Goal: Complete application form

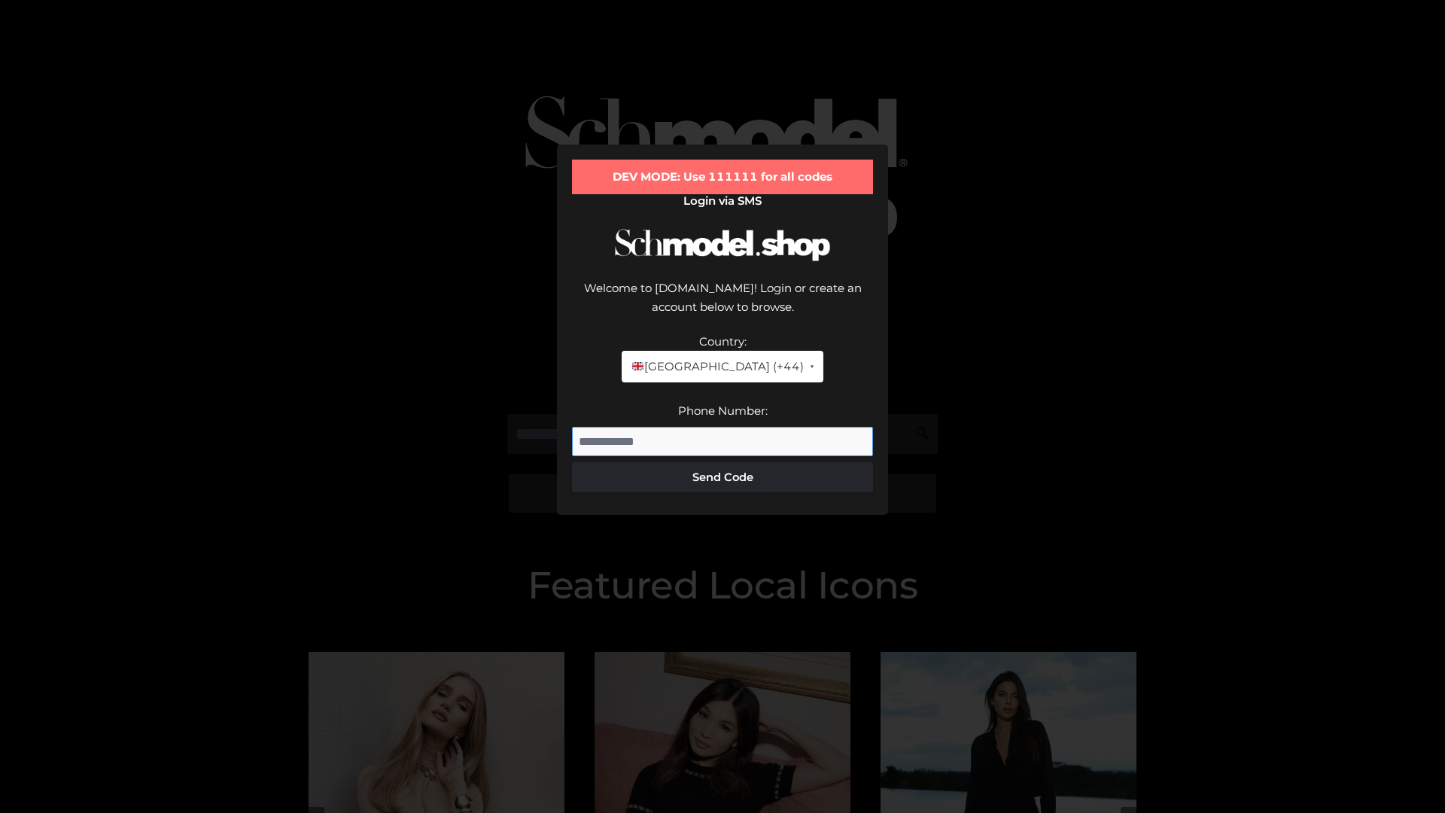
click at [723, 427] on input "Phone Number:" at bounding box center [722, 442] width 301 height 30
type input "**********"
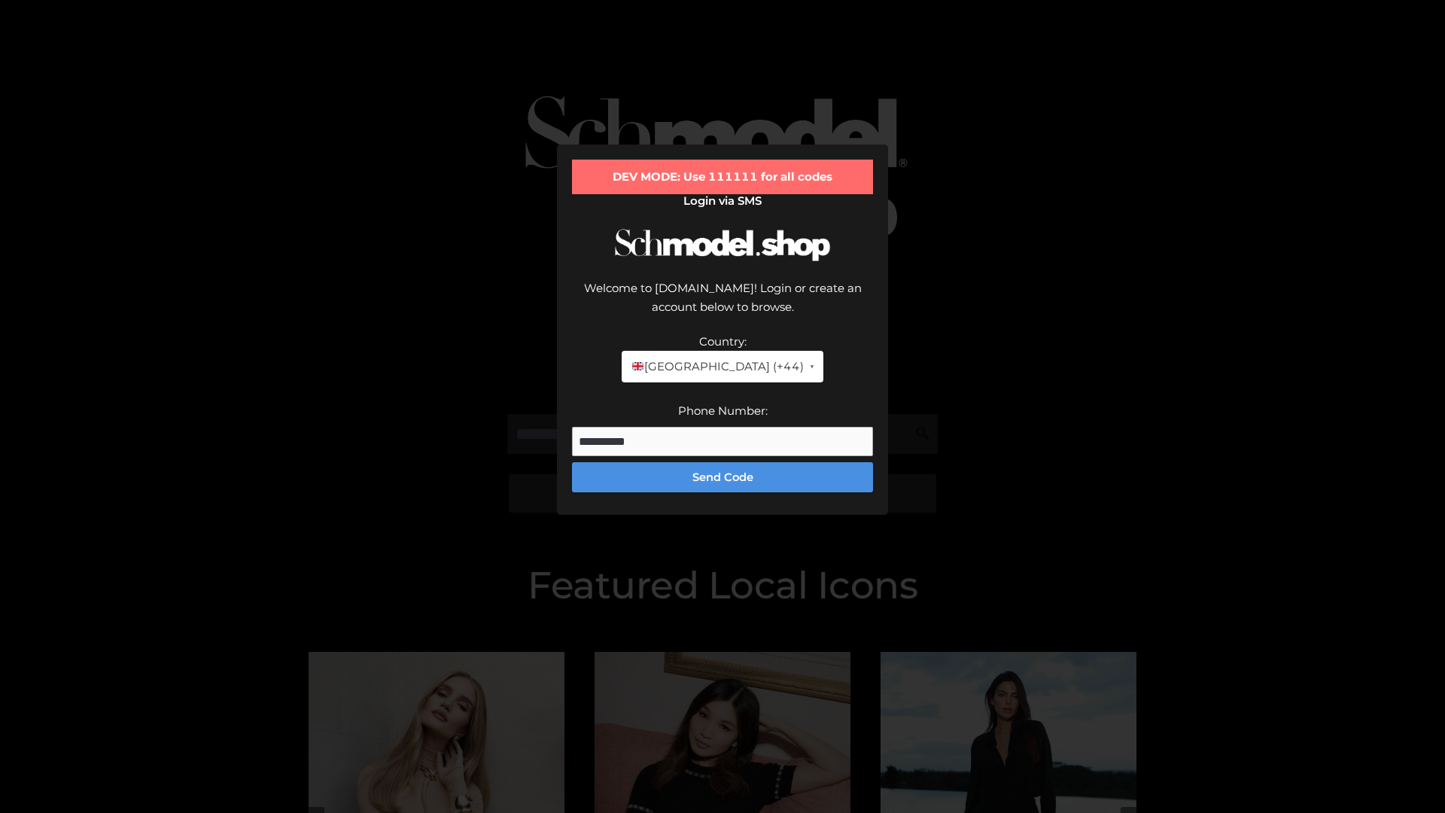
click at [723, 462] on button "Send Code" at bounding box center [722, 477] width 301 height 30
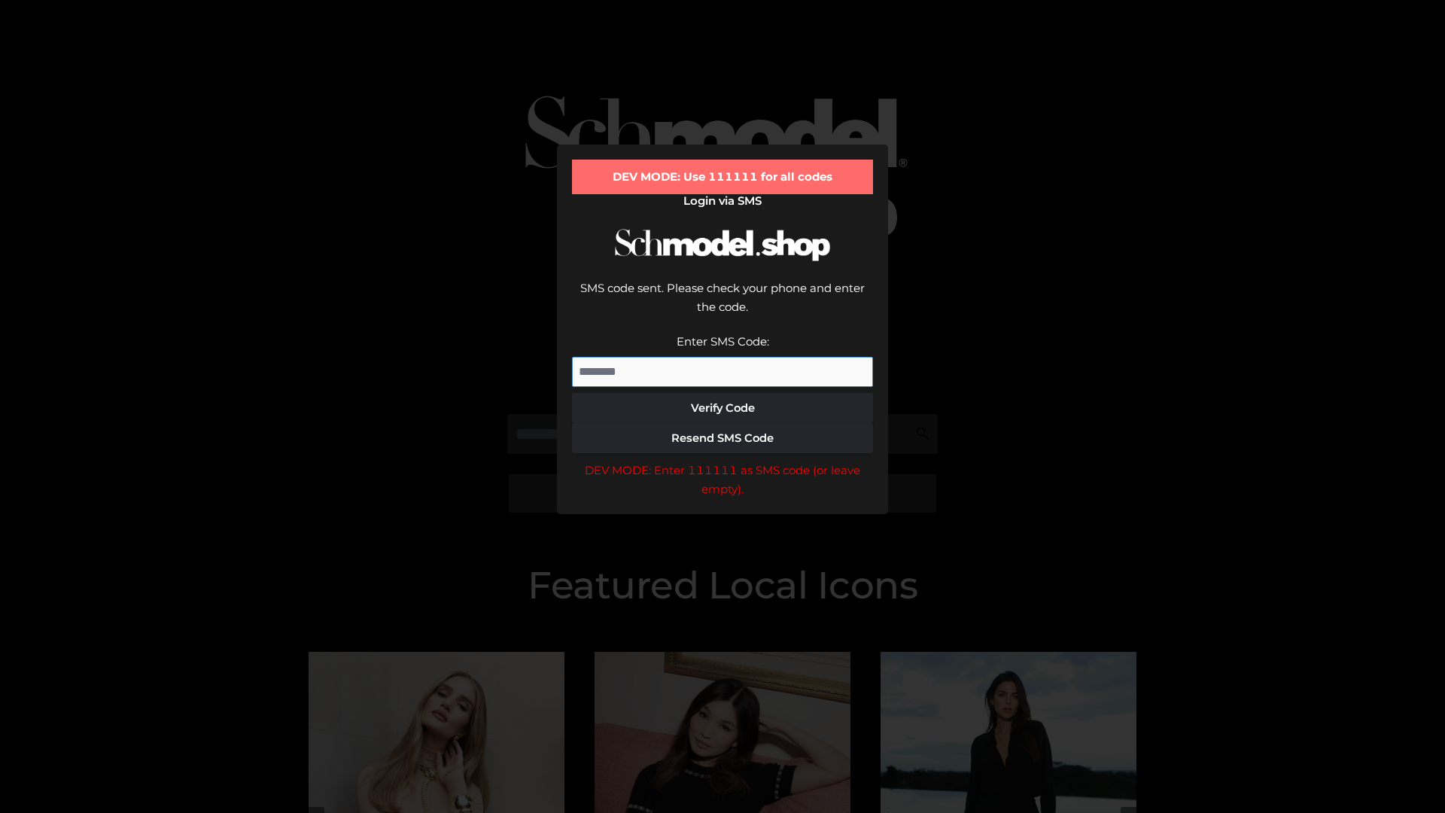
click at [723, 357] on input "Enter SMS Code:" at bounding box center [722, 372] width 301 height 30
type input "******"
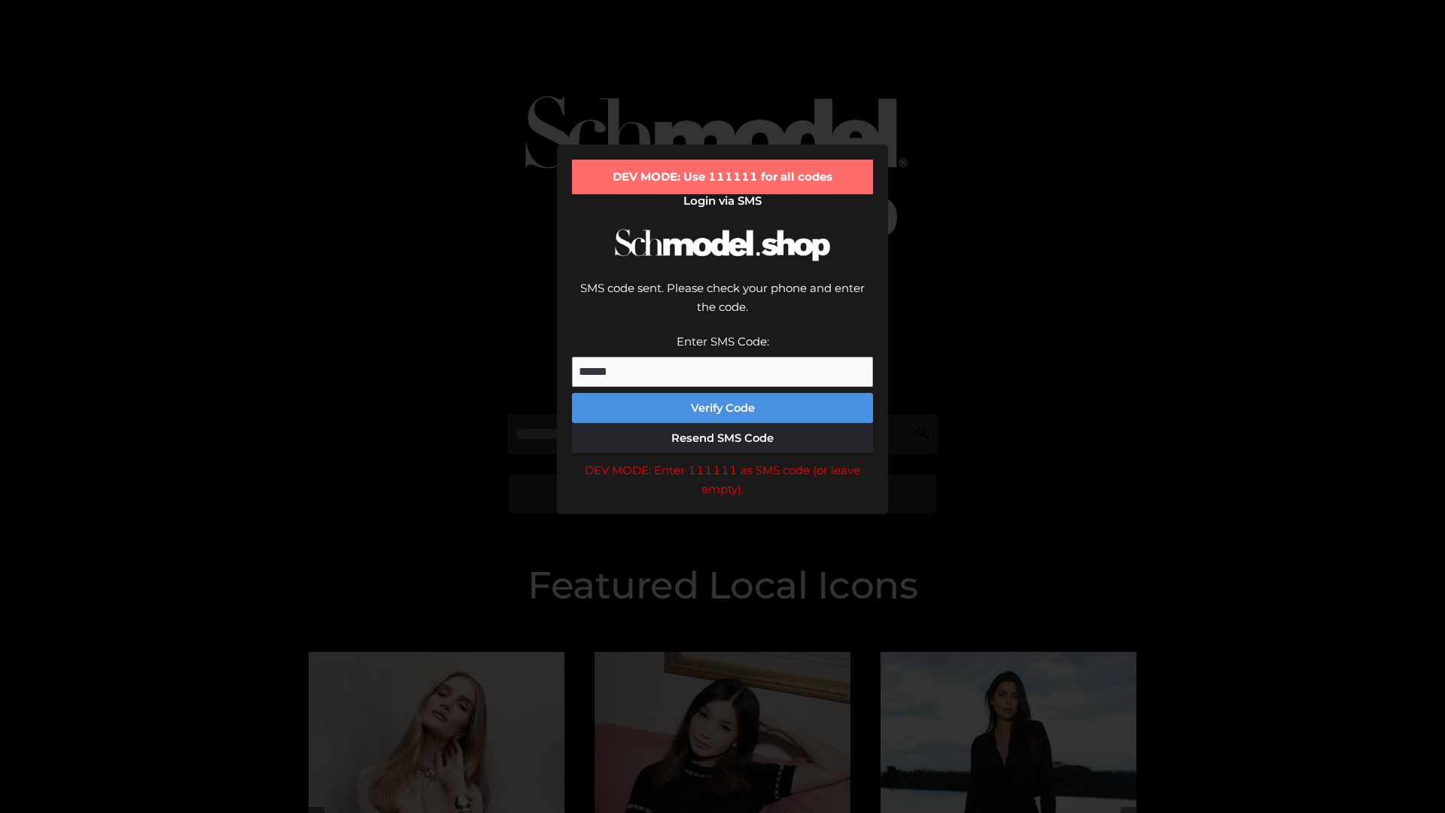
click at [723, 393] on button "Verify Code" at bounding box center [722, 408] width 301 height 30
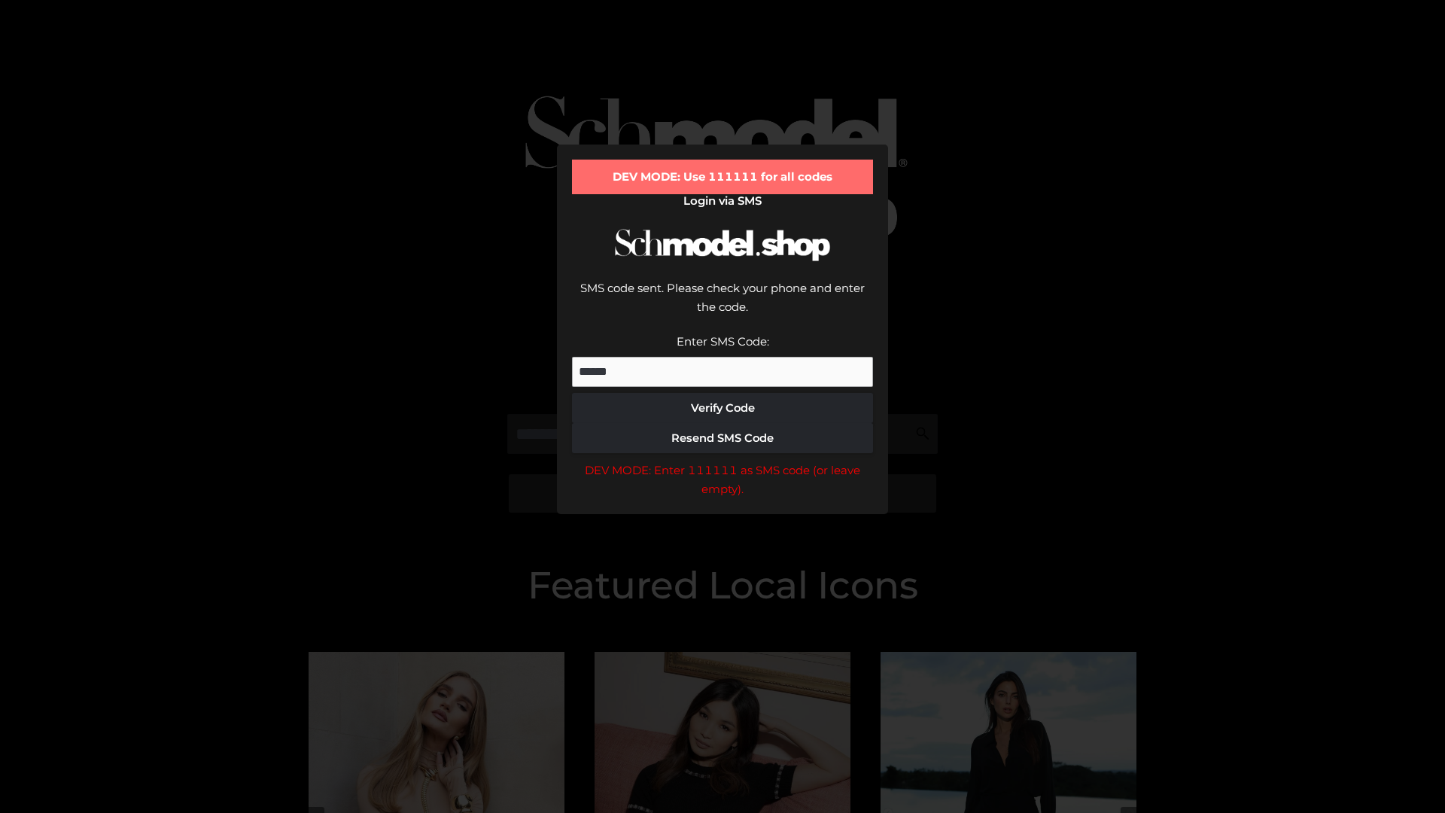
click at [723, 461] on div "DEV MODE: Enter 111111 as SMS code (or leave empty)." at bounding box center [722, 480] width 301 height 38
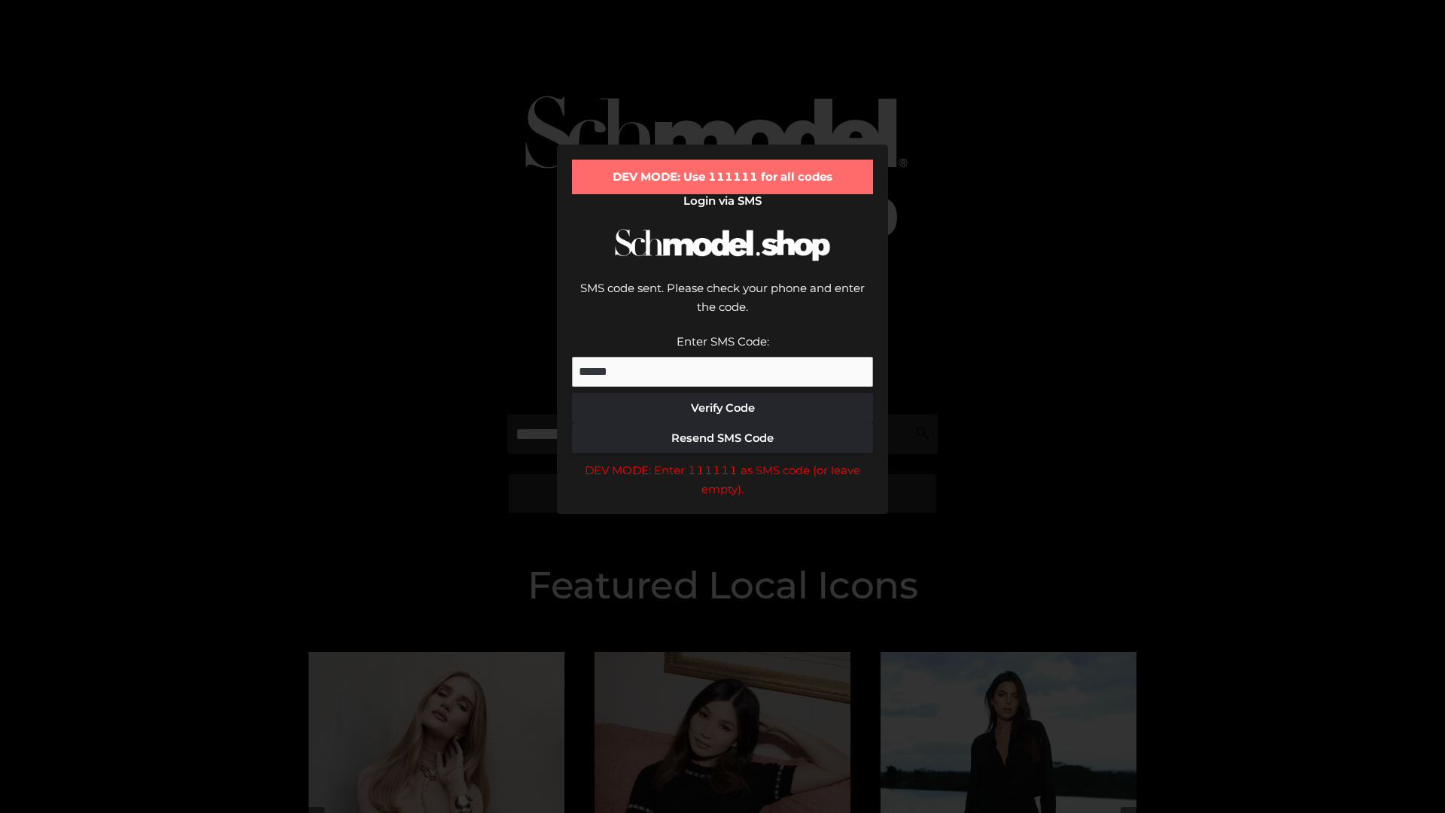
click at [723, 461] on div "DEV MODE: Enter 111111 as SMS code (or leave empty)." at bounding box center [722, 480] width 301 height 38
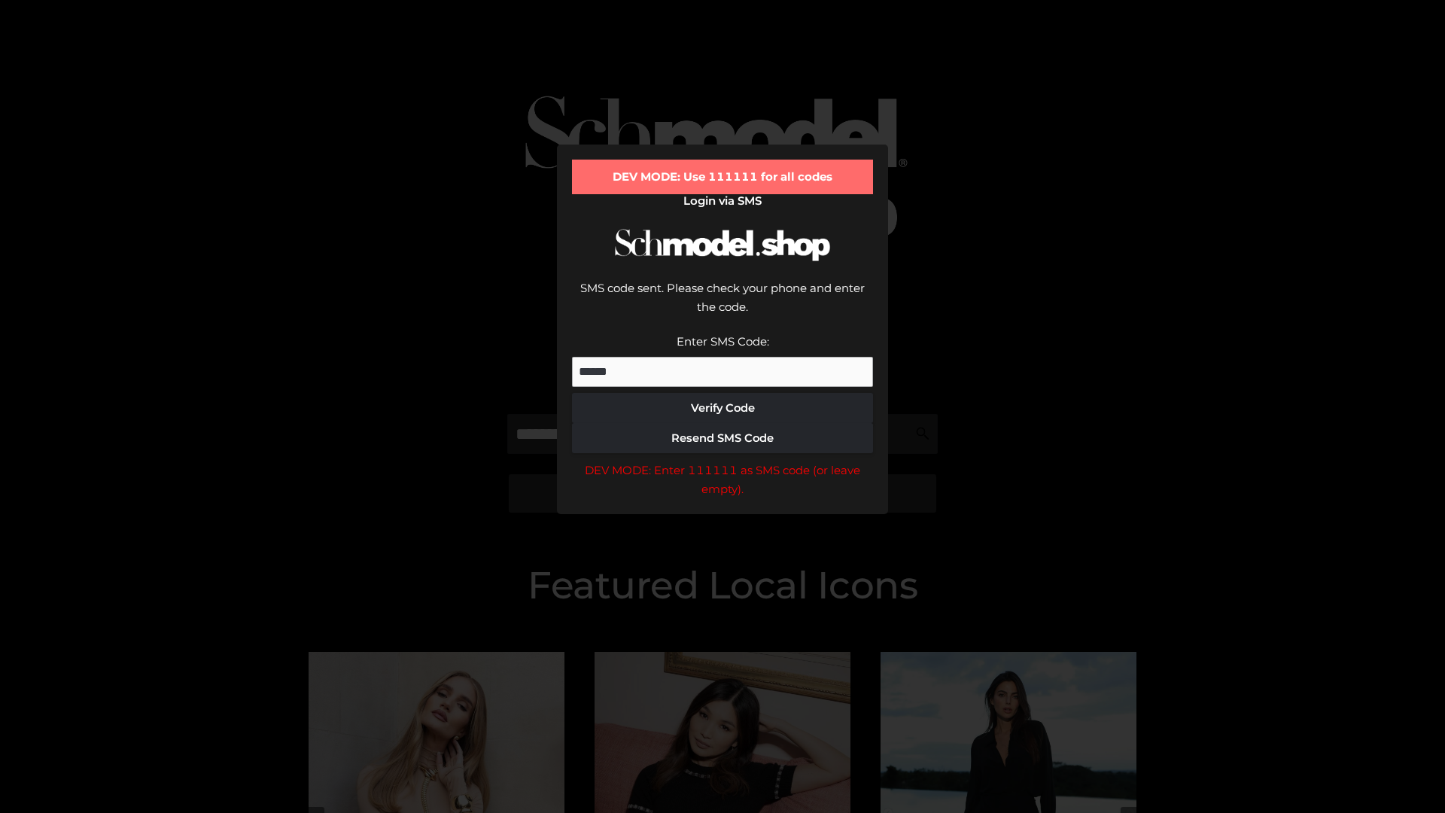
click at [723, 461] on div "DEV MODE: Enter 111111 as SMS code (or leave empty)." at bounding box center [722, 480] width 301 height 38
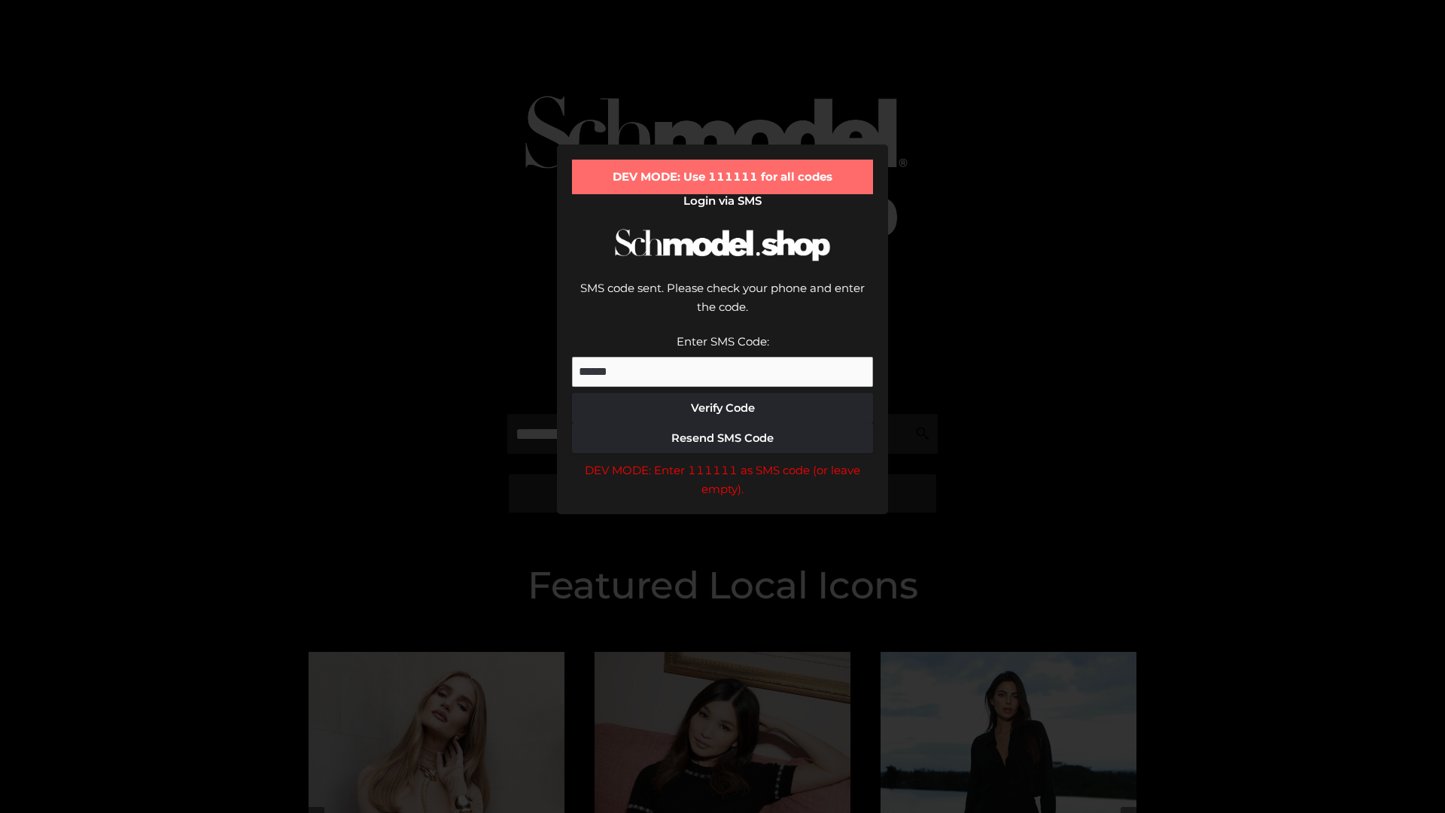
click at [723, 461] on div "DEV MODE: Enter 111111 as SMS code (or leave empty)." at bounding box center [722, 480] width 301 height 38
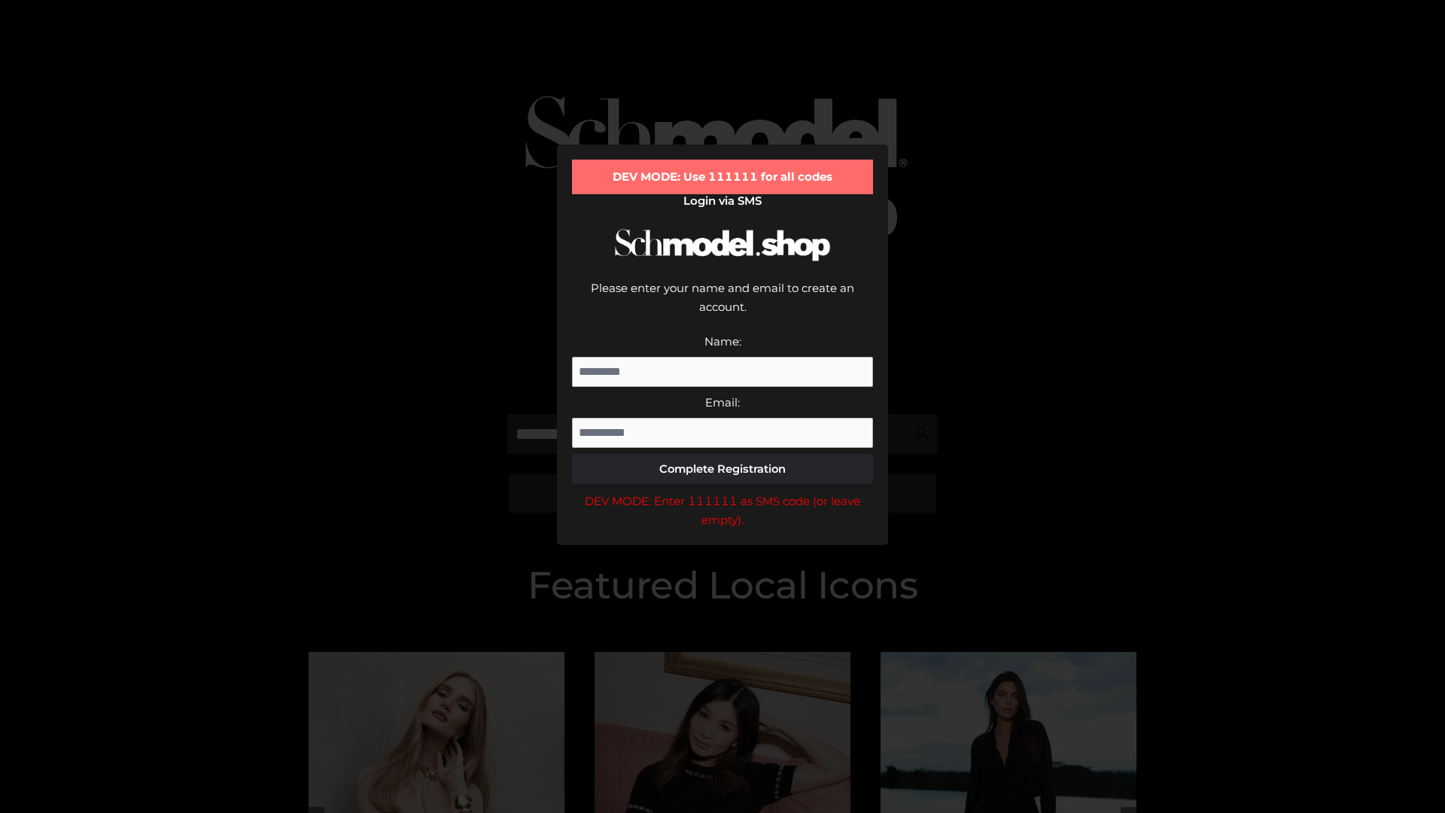
click at [723, 491] on div "DEV MODE: Enter 111111 as SMS code (or leave empty)." at bounding box center [722, 510] width 301 height 38
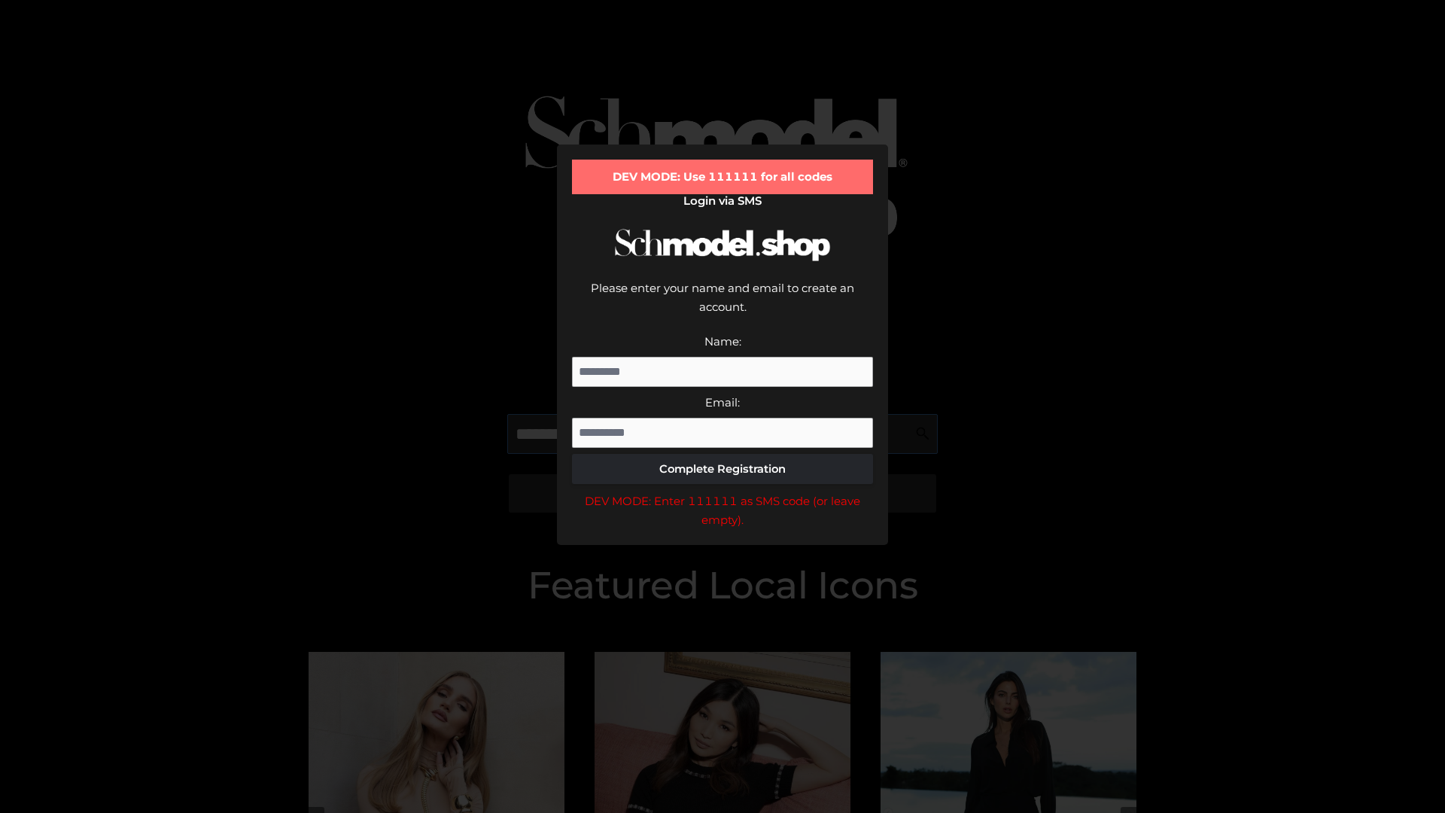
scroll to position [0, 1]
click at [723, 491] on div "DEV MODE: Enter 111111 as SMS code (or leave empty)." at bounding box center [722, 510] width 301 height 38
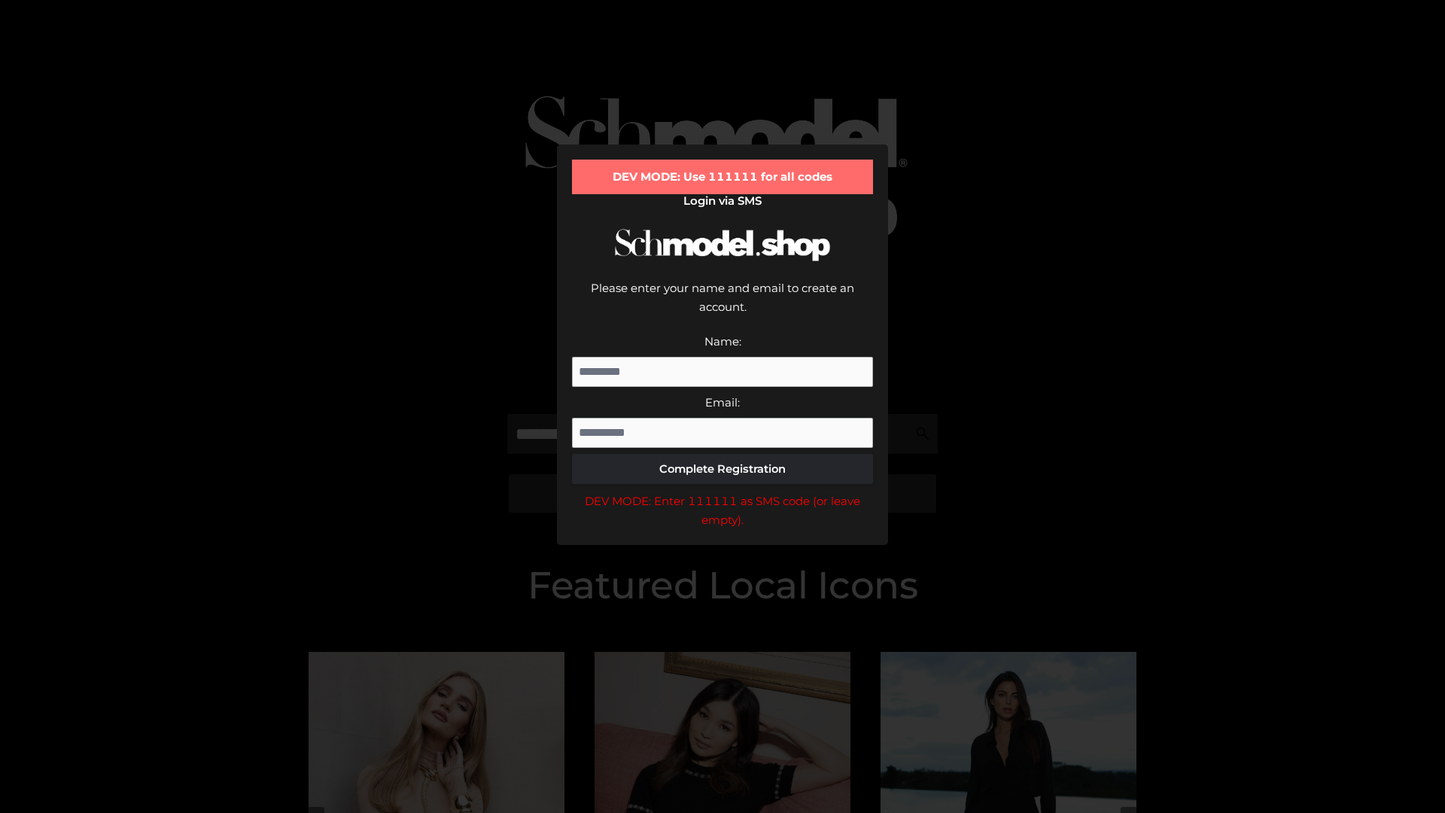
click at [723, 491] on div "DEV MODE: Enter 111111 as SMS code (or leave empty)." at bounding box center [722, 510] width 301 height 38
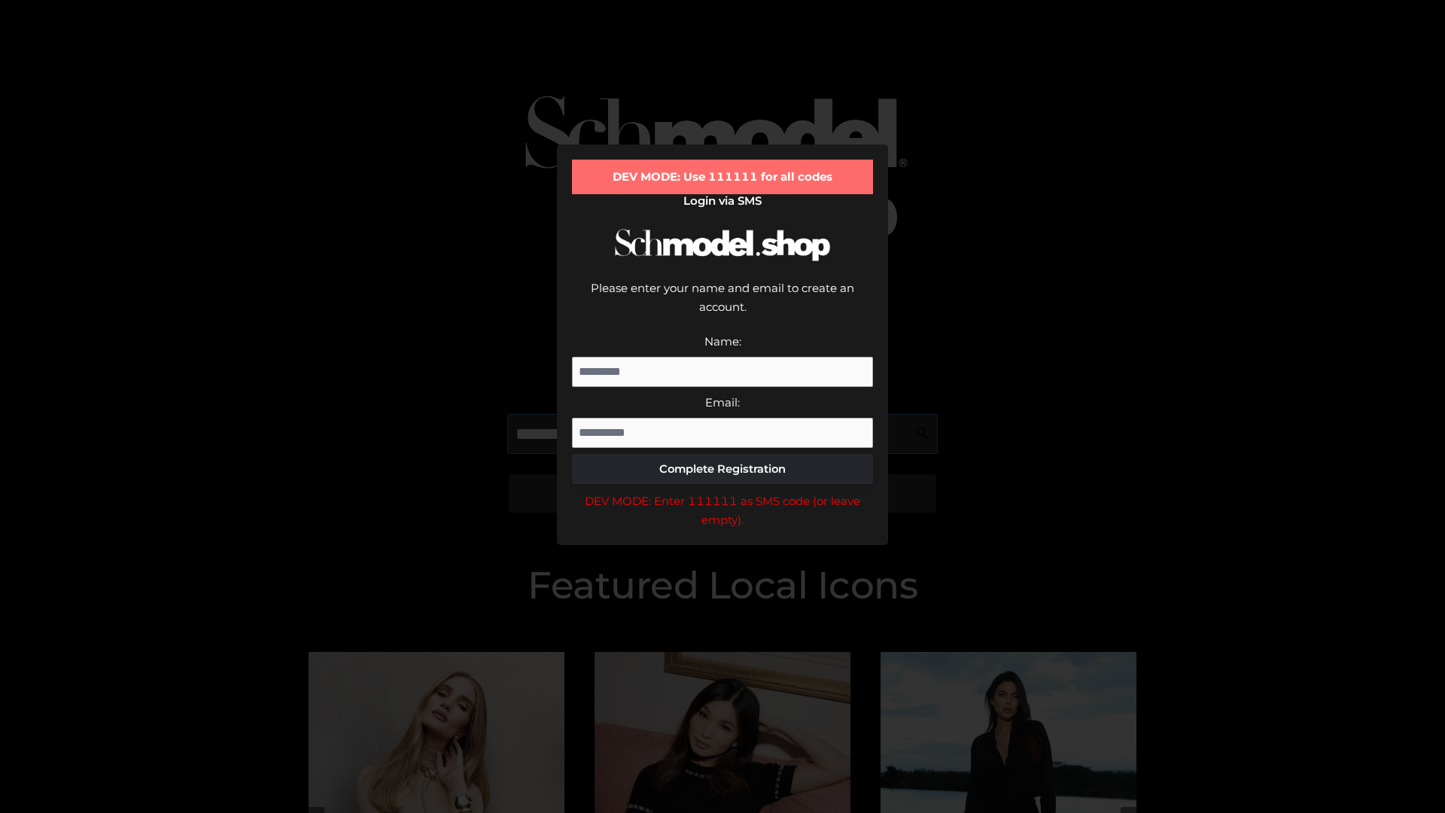
scroll to position [0, 92]
click at [723, 491] on div "DEV MODE: Enter 111111 as SMS code (or leave empty)." at bounding box center [722, 510] width 301 height 38
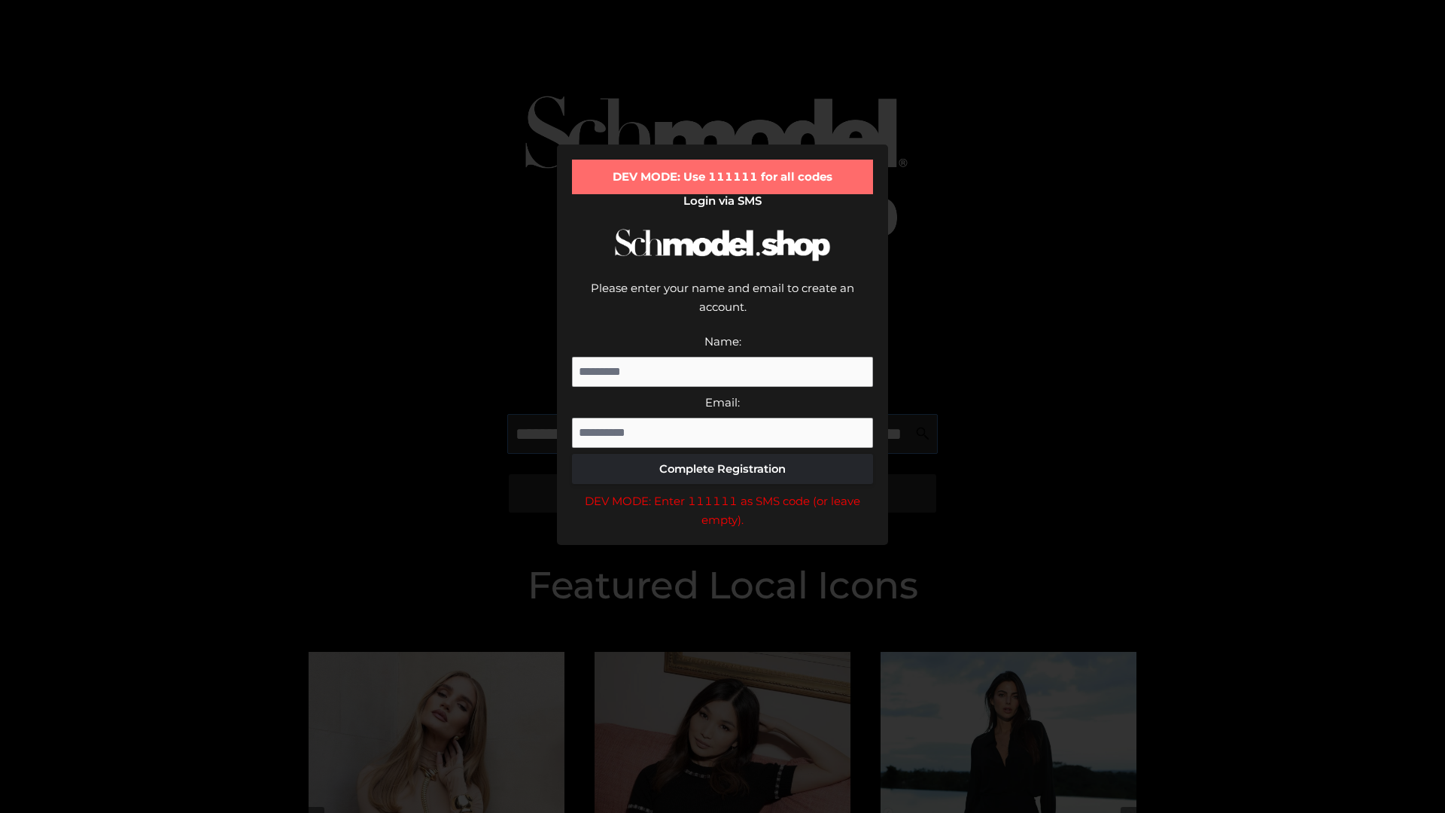
type input "**********"
